Goal: Feedback & Contribution: Leave review/rating

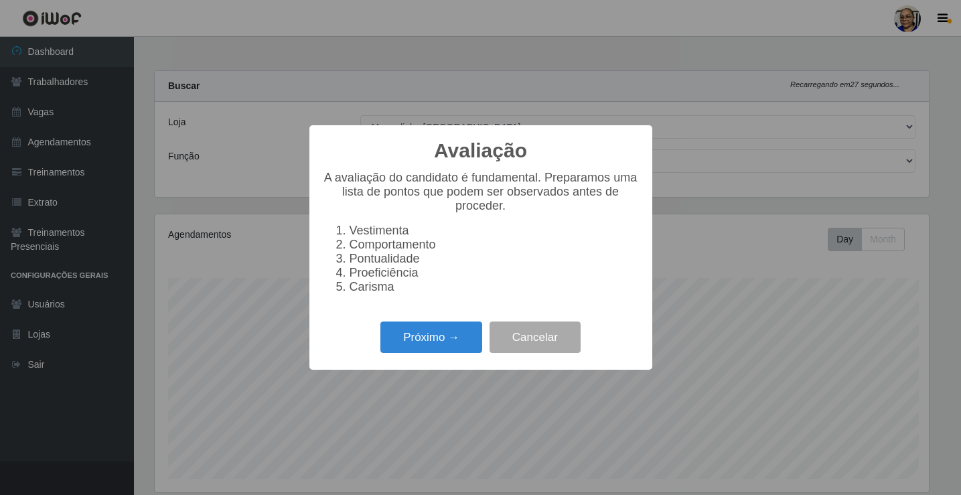
select select "345"
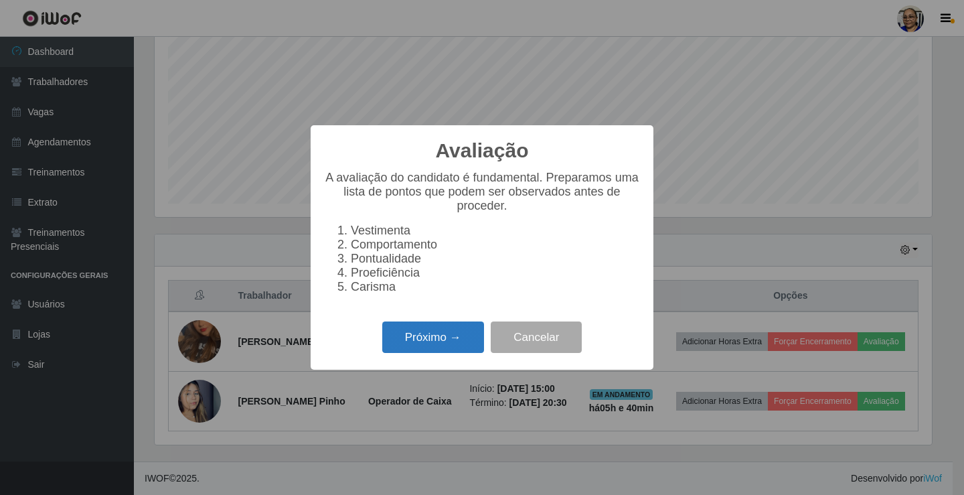
scroll to position [278, 778]
click at [466, 344] on button "Próximo →" at bounding box center [433, 336] width 102 height 31
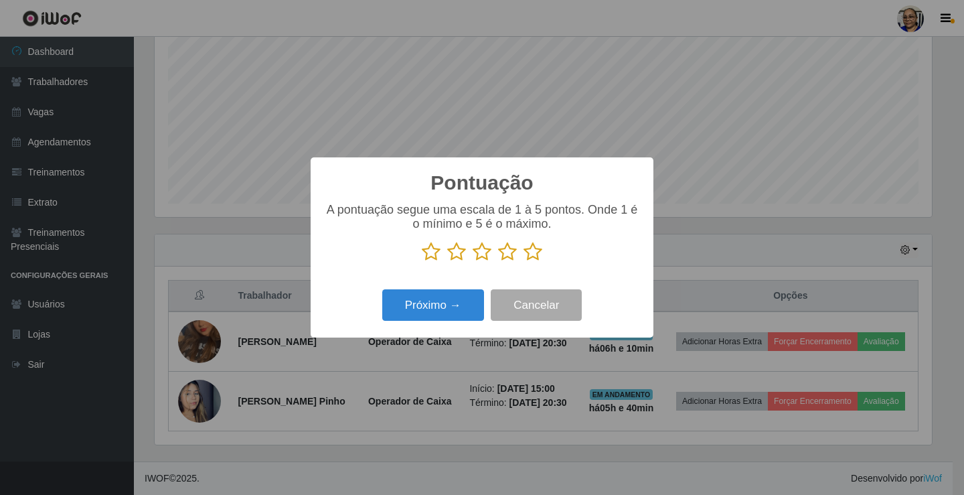
click at [532, 252] on icon at bounding box center [533, 252] width 19 height 20
click at [524, 262] on input "radio" at bounding box center [524, 262] width 0 height 0
click at [455, 307] on button "Próximo →" at bounding box center [433, 304] width 102 height 31
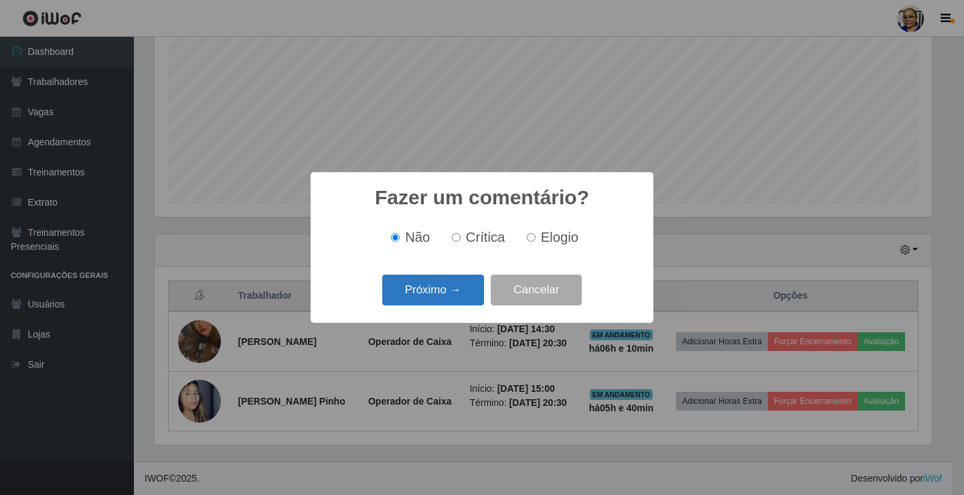
click at [465, 292] on button "Próximo →" at bounding box center [433, 290] width 102 height 31
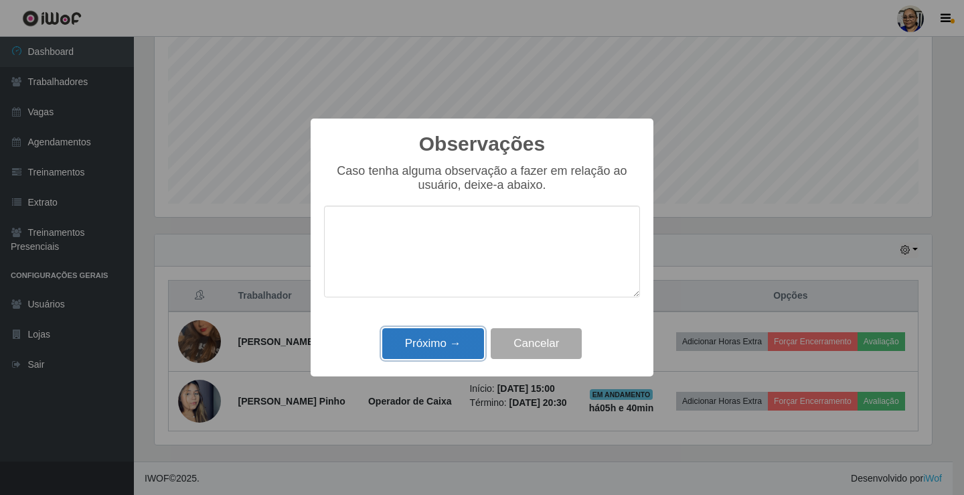
click at [460, 340] on button "Próximo →" at bounding box center [433, 343] width 102 height 31
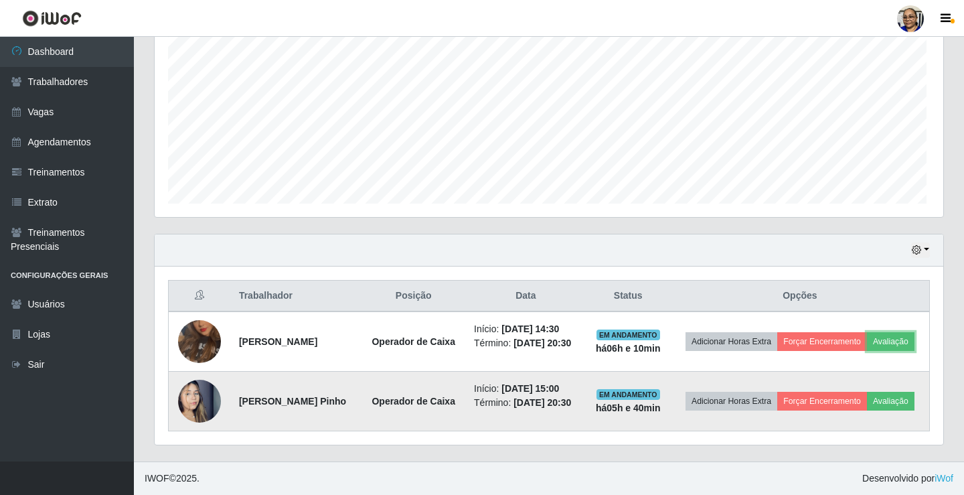
scroll to position [278, 786]
click at [865, 407] on button "Avaliação" at bounding box center [889, 401] width 48 height 19
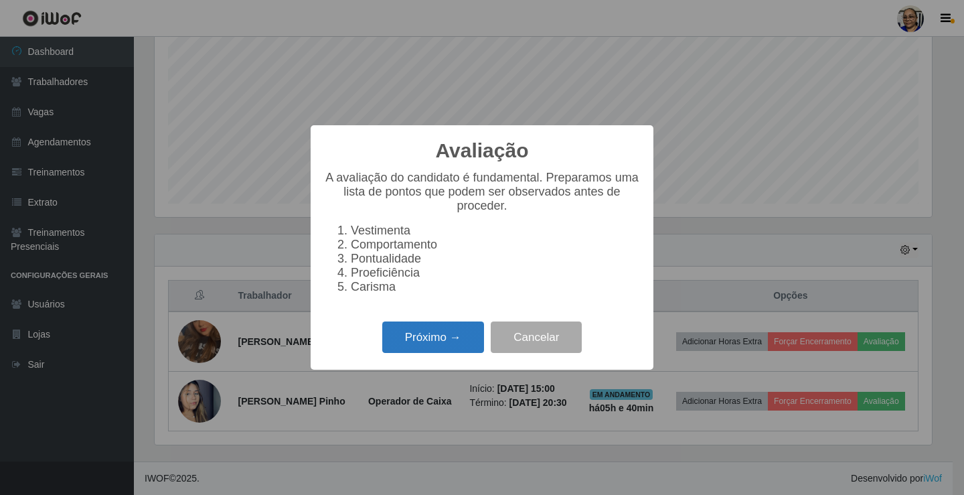
click at [455, 352] on button "Próximo →" at bounding box center [433, 336] width 102 height 31
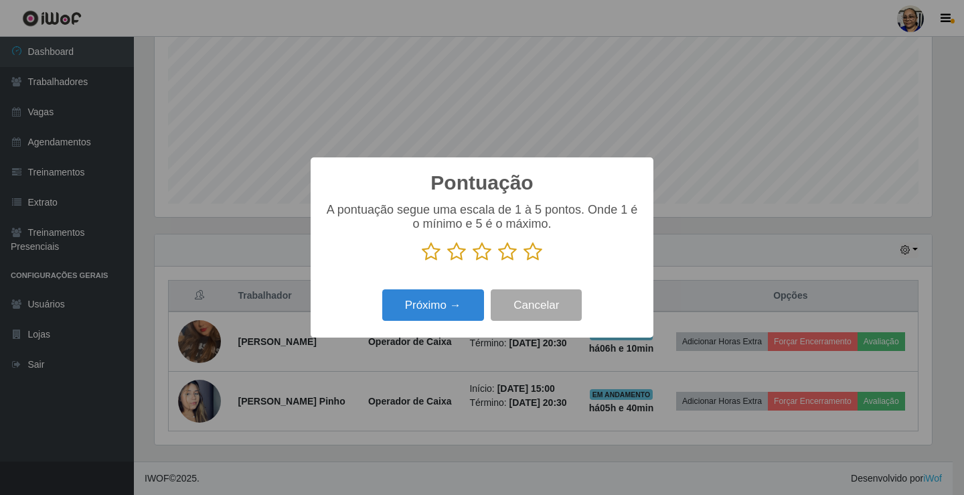
click at [530, 255] on icon at bounding box center [533, 252] width 19 height 20
click at [524, 262] on input "radio" at bounding box center [524, 262] width 0 height 0
click at [460, 298] on button "Próximo →" at bounding box center [433, 304] width 102 height 31
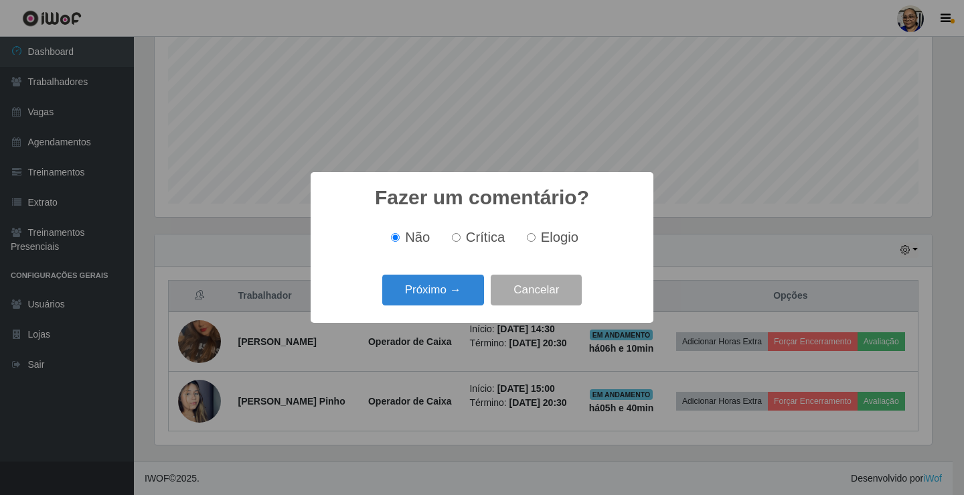
click at [460, 299] on button "Próximo →" at bounding box center [433, 290] width 102 height 31
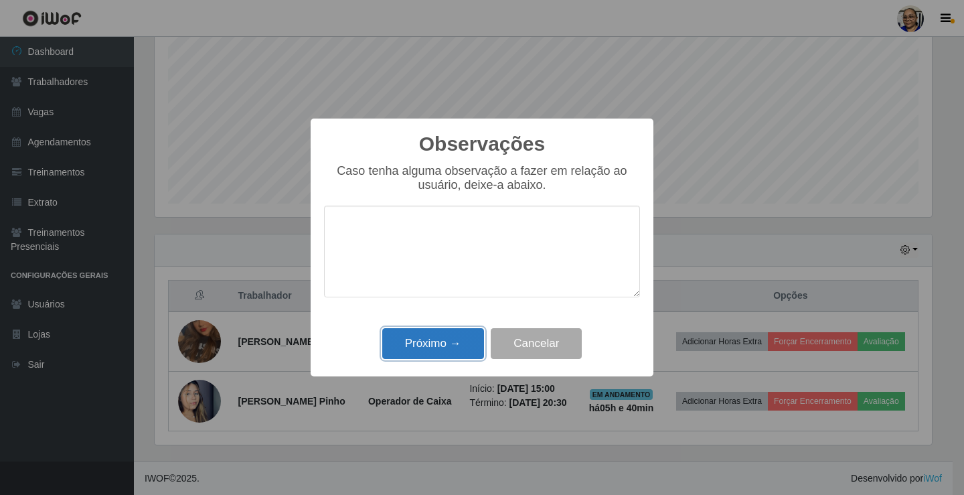
click at [461, 340] on button "Próximo →" at bounding box center [433, 343] width 102 height 31
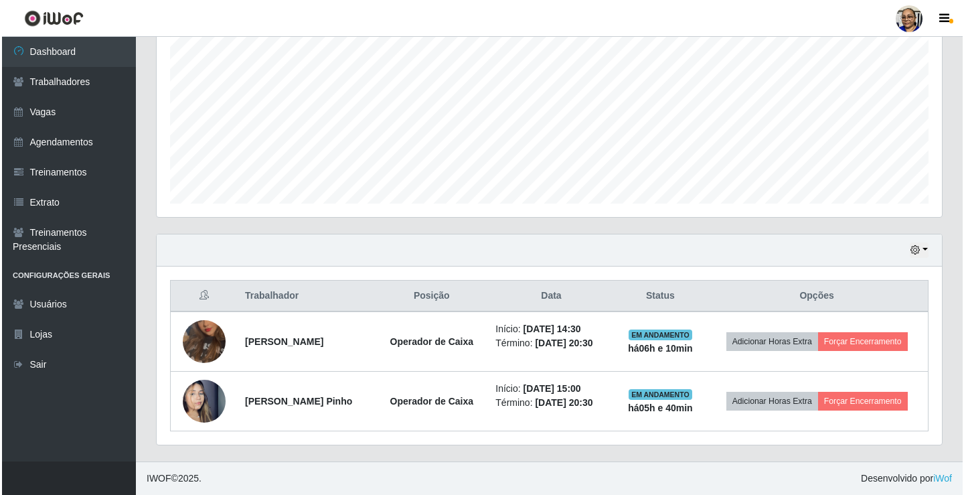
scroll to position [275, 0]
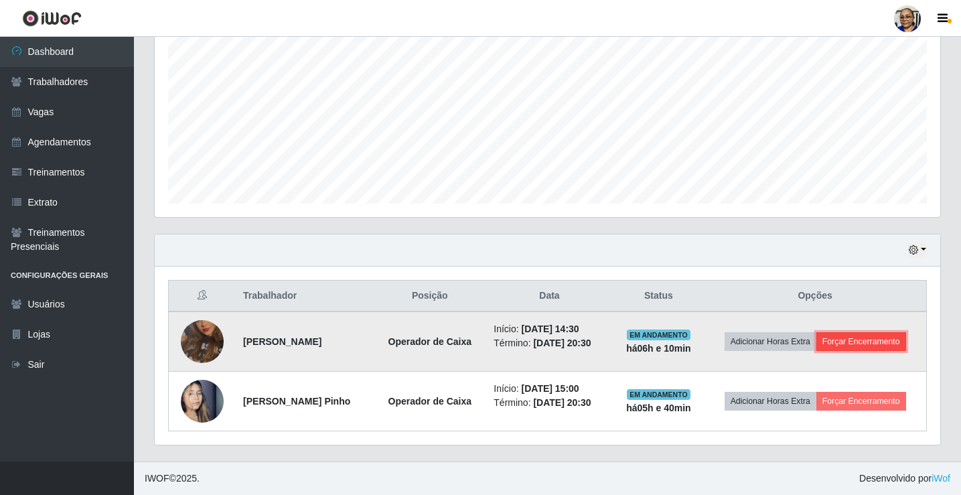
click at [895, 344] on button "Forçar Encerramento" at bounding box center [861, 341] width 90 height 19
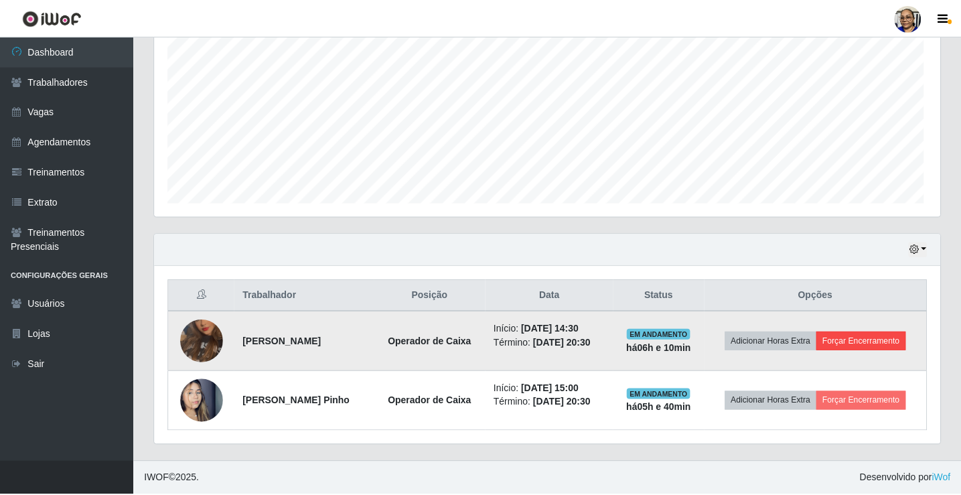
scroll to position [278, 778]
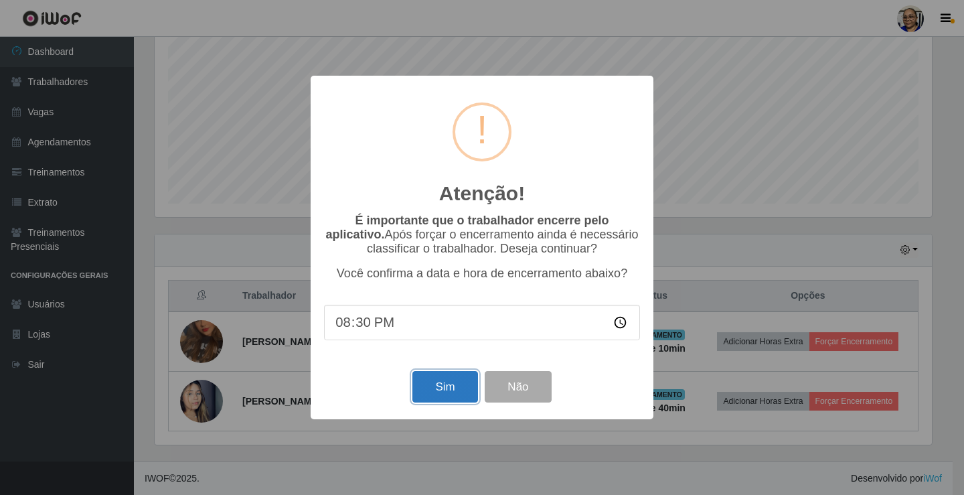
click at [459, 391] on button "Sim" at bounding box center [445, 386] width 65 height 31
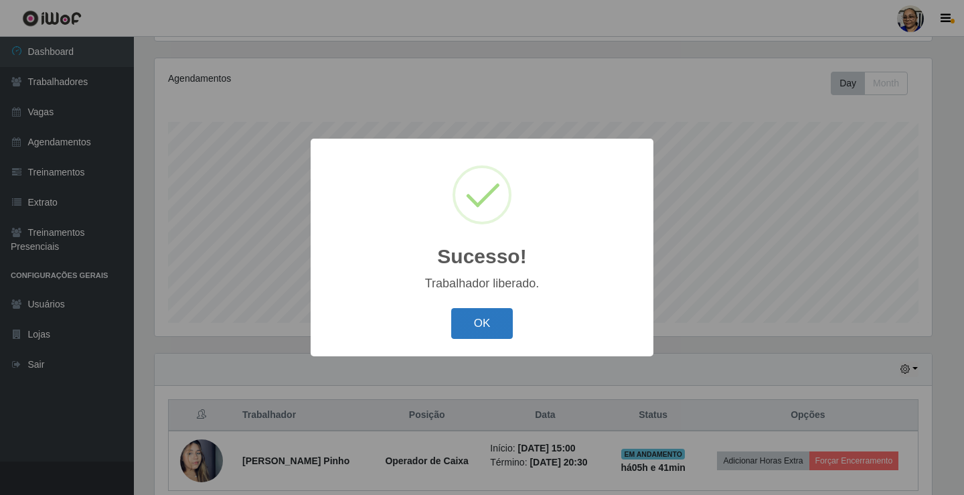
click at [486, 322] on button "OK" at bounding box center [482, 323] width 62 height 31
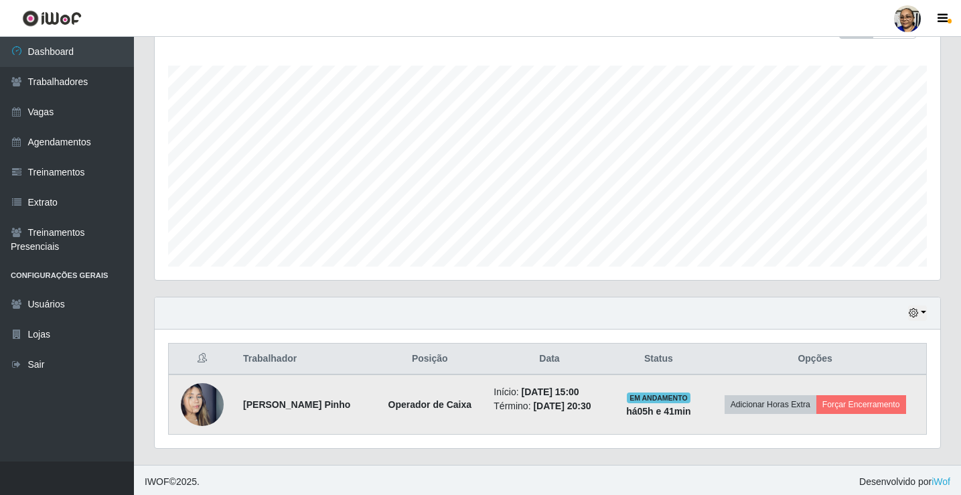
scroll to position [216, 0]
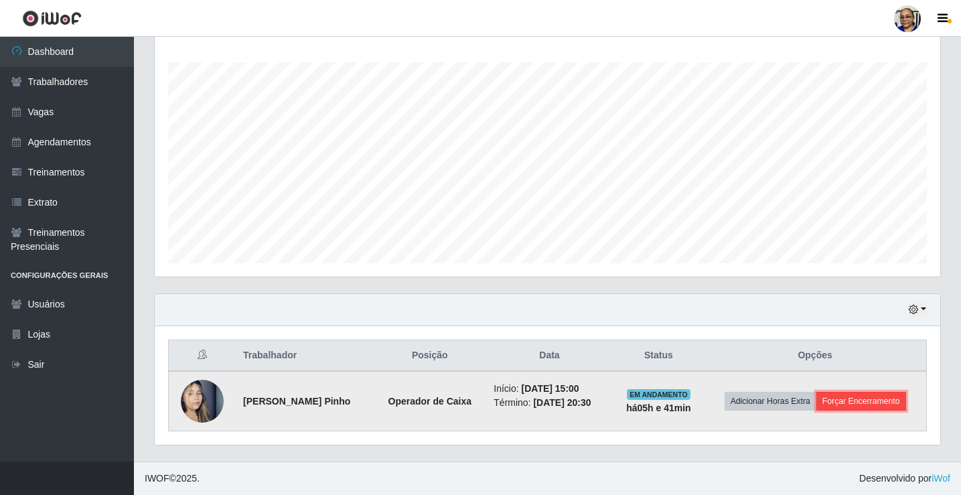
click at [894, 400] on button "Forçar Encerramento" at bounding box center [861, 401] width 90 height 19
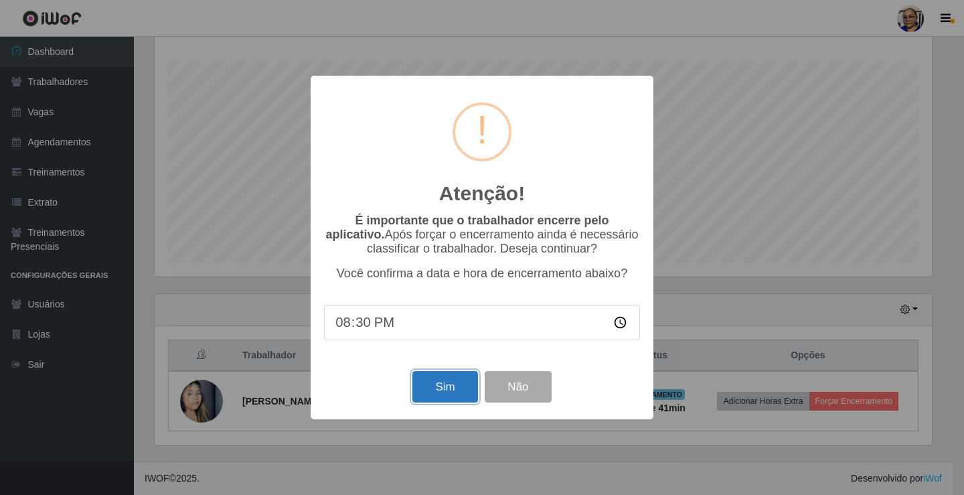
click at [451, 392] on button "Sim" at bounding box center [445, 386] width 65 height 31
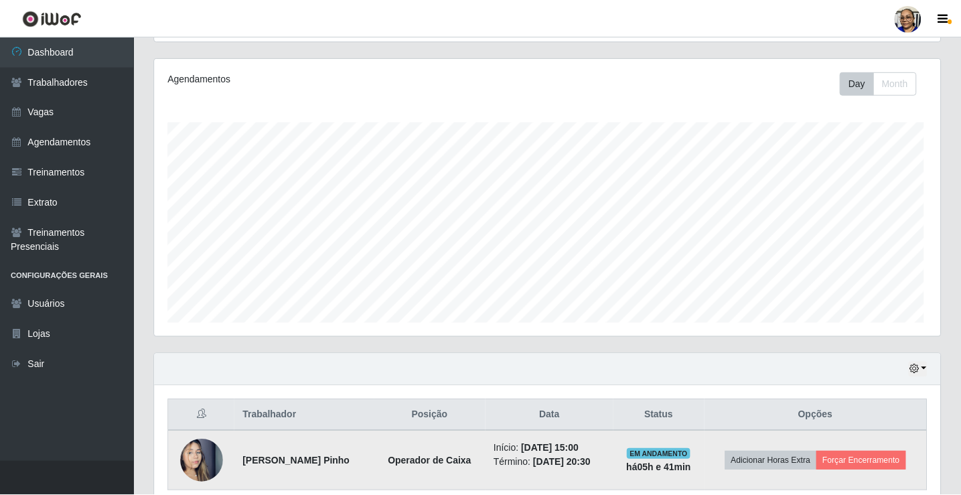
scroll to position [0, 0]
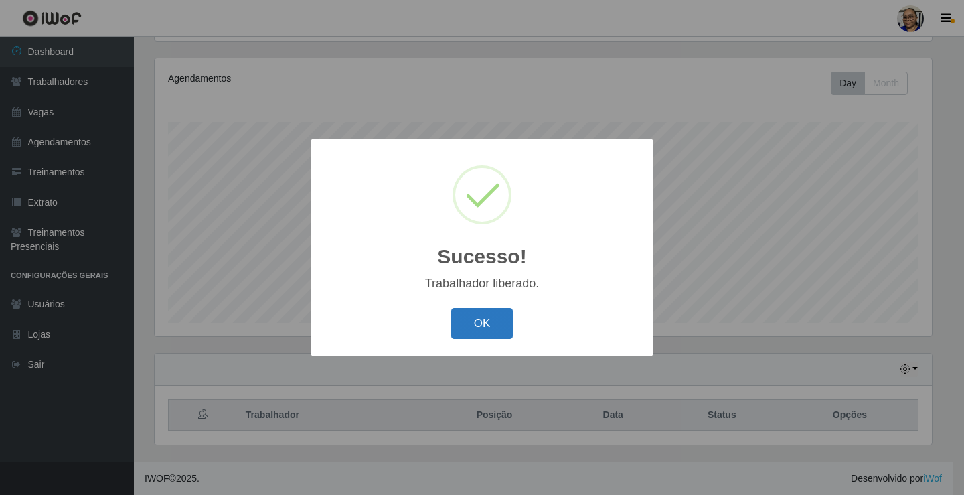
click at [496, 326] on button "OK" at bounding box center [482, 323] width 62 height 31
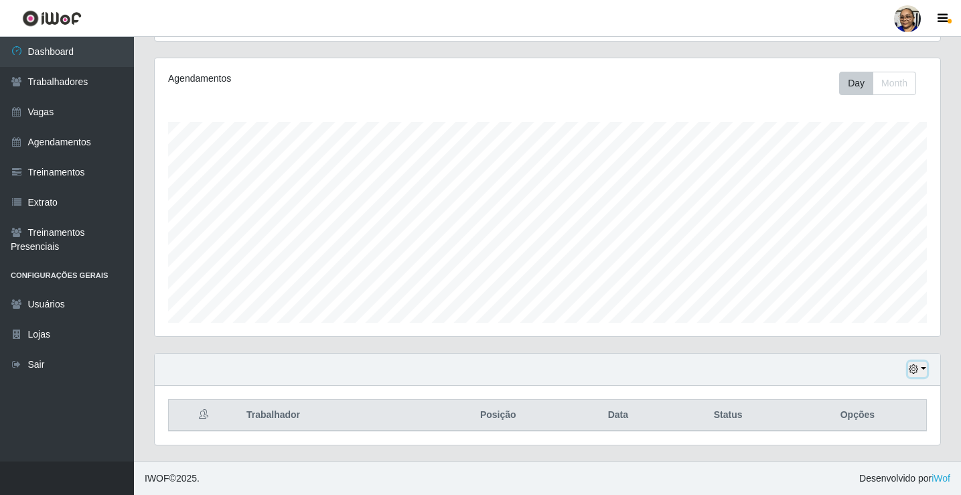
click at [921, 367] on button "button" at bounding box center [917, 369] width 19 height 15
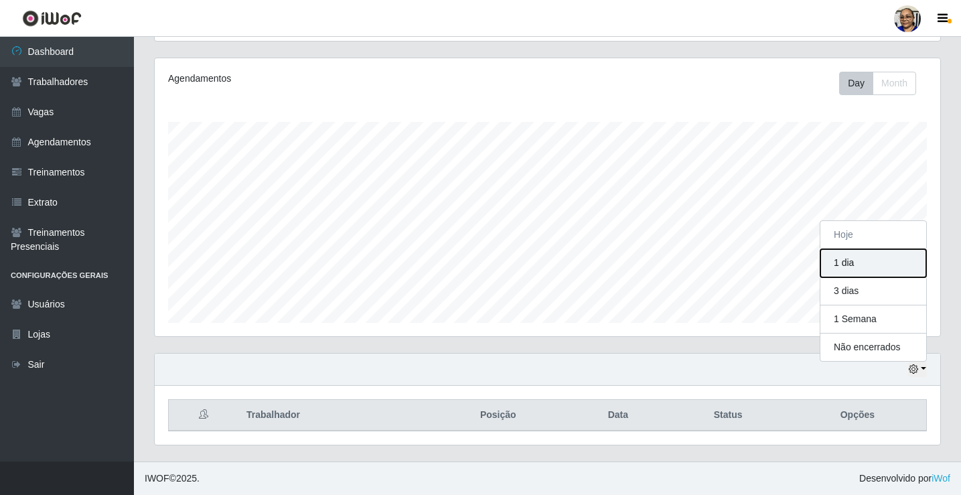
click at [861, 269] on button "1 dia" at bounding box center [873, 263] width 106 height 28
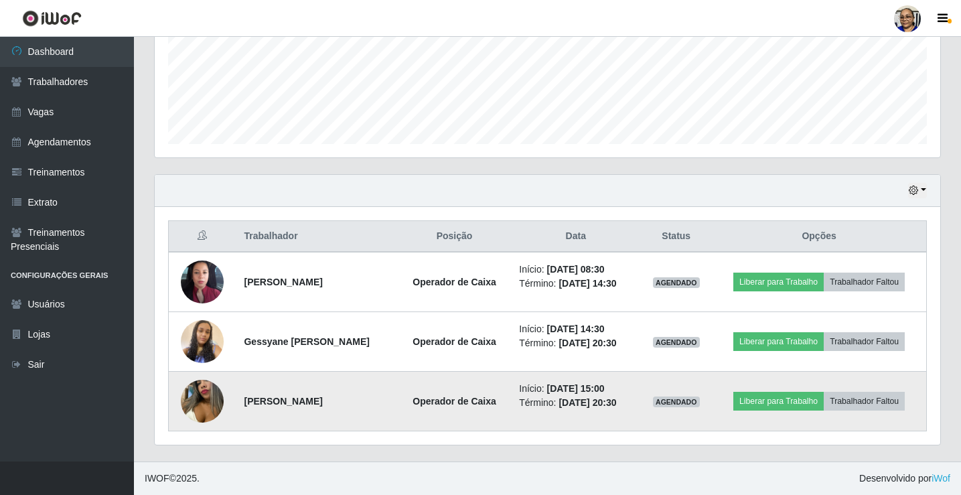
click at [204, 400] on img at bounding box center [202, 401] width 43 height 76
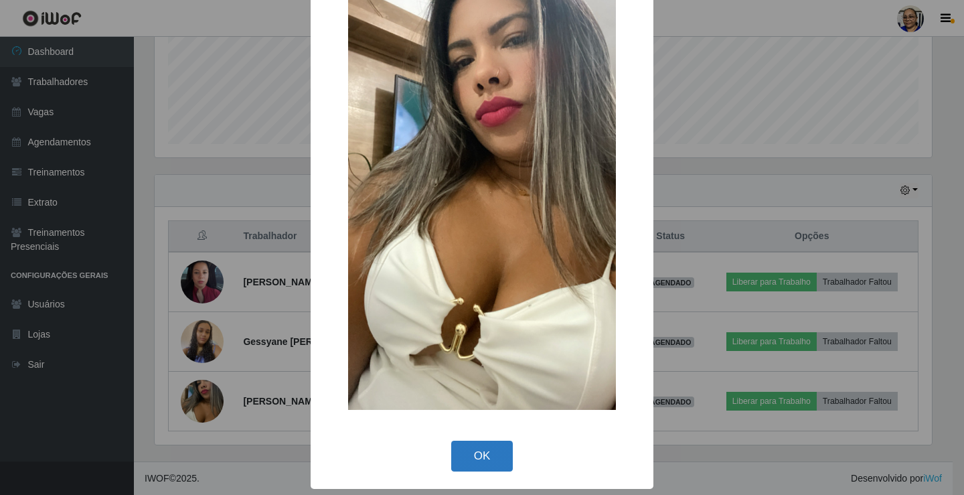
click at [484, 461] on button "OK" at bounding box center [482, 456] width 62 height 31
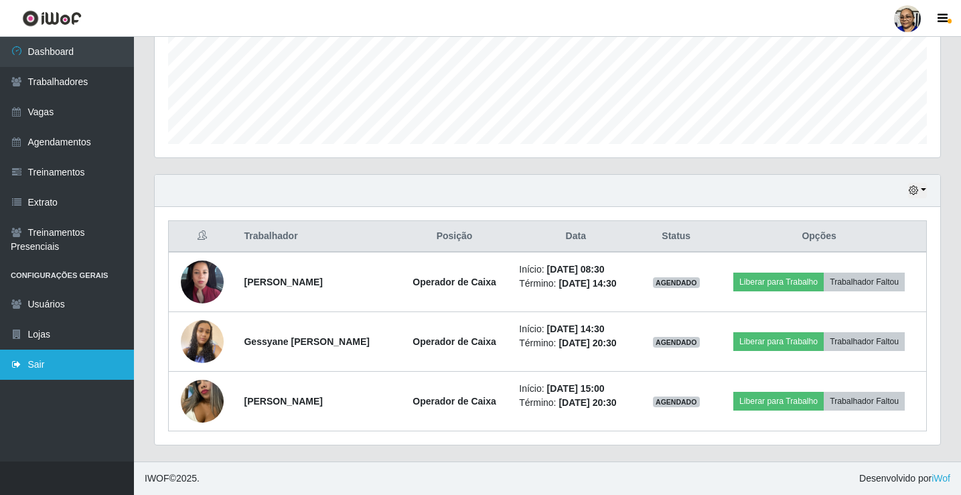
click at [51, 367] on link "Sair" at bounding box center [67, 365] width 134 height 30
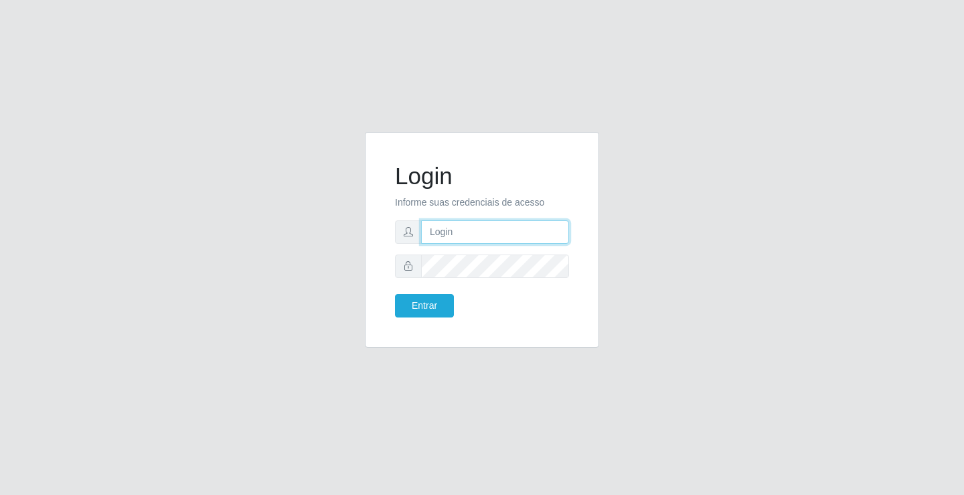
type input "[EMAIL_ADDRESS][DOMAIN_NAME]"
